Goal: Use online tool/utility: Utilize a website feature to perform a specific function

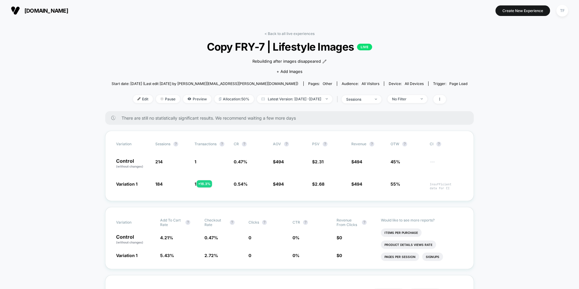
scroll to position [30, 0]
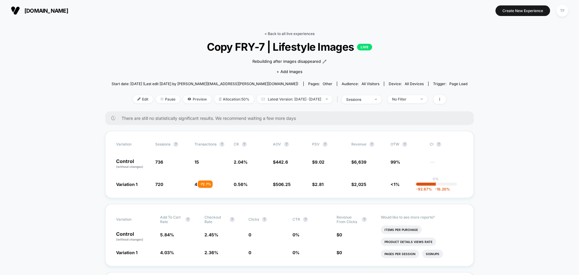
click at [290, 33] on link "< Back to all live experiences" at bounding box center [290, 33] width 50 height 5
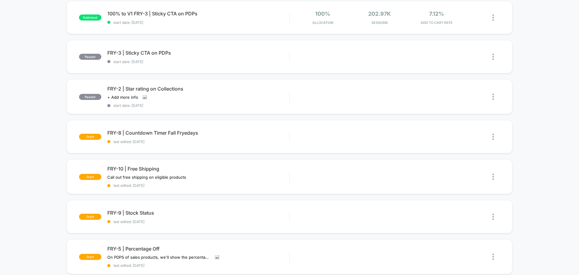
scroll to position [181, 0]
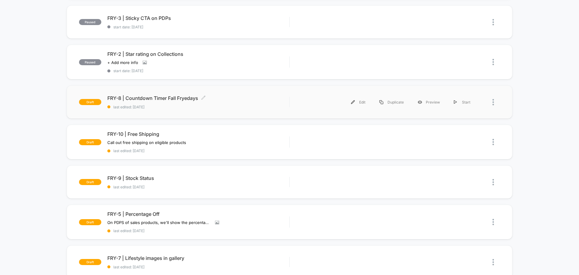
click at [227, 106] on span "last edited: [DATE]" at bounding box center [198, 107] width 182 height 5
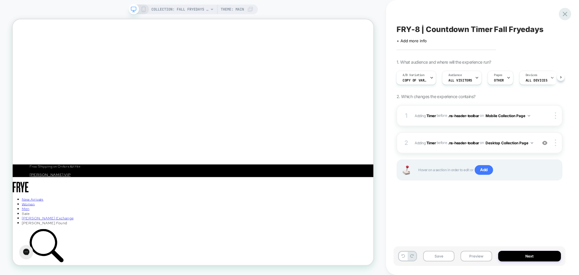
click at [566, 13] on icon at bounding box center [565, 14] width 5 height 5
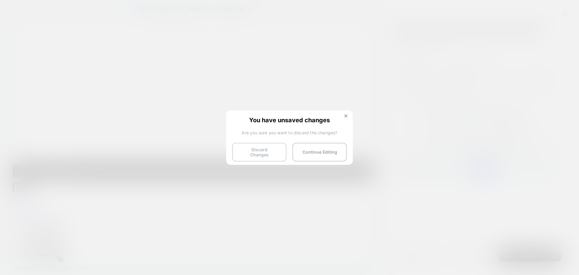
click at [261, 149] on button "Discard Changes" at bounding box center [259, 152] width 54 height 19
